Goal: Transaction & Acquisition: Book appointment/travel/reservation

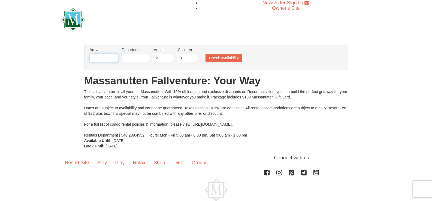
click at [109, 59] on input "text" at bounding box center [104, 58] width 28 height 8
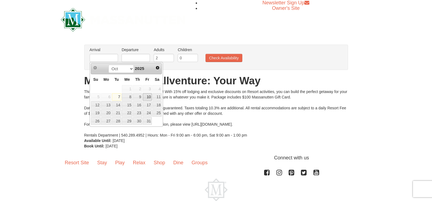
click at [150, 97] on link "10" at bounding box center [147, 98] width 9 height 8
type input "[DATE]"
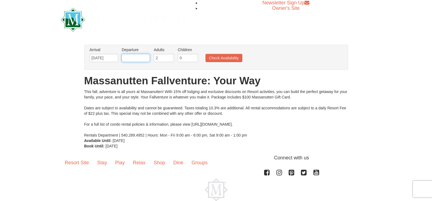
click at [132, 59] on input "text" at bounding box center [136, 58] width 28 height 8
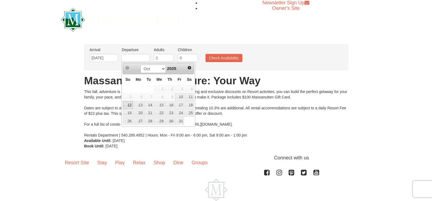
click at [128, 104] on link "12" at bounding box center [128, 105] width 10 height 8
type input "[DATE]"
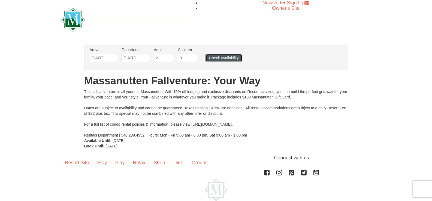
click at [217, 56] on button "Check Availability" at bounding box center [224, 58] width 37 height 8
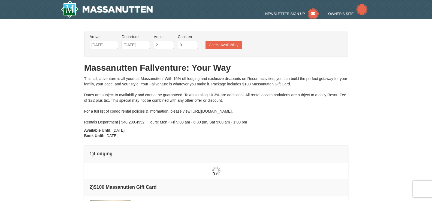
type input "[DATE]"
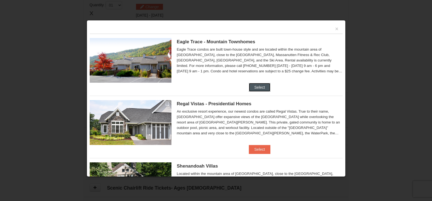
click at [251, 88] on button "Select" at bounding box center [260, 87] width 22 height 9
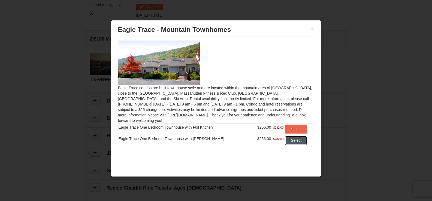
click at [298, 136] on button "Select" at bounding box center [296, 140] width 22 height 9
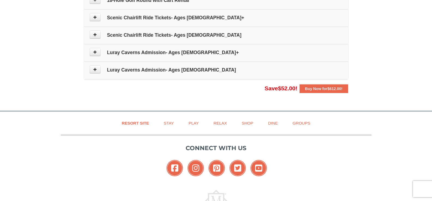
scroll to position [358, 0]
